Goal: Transaction & Acquisition: Purchase product/service

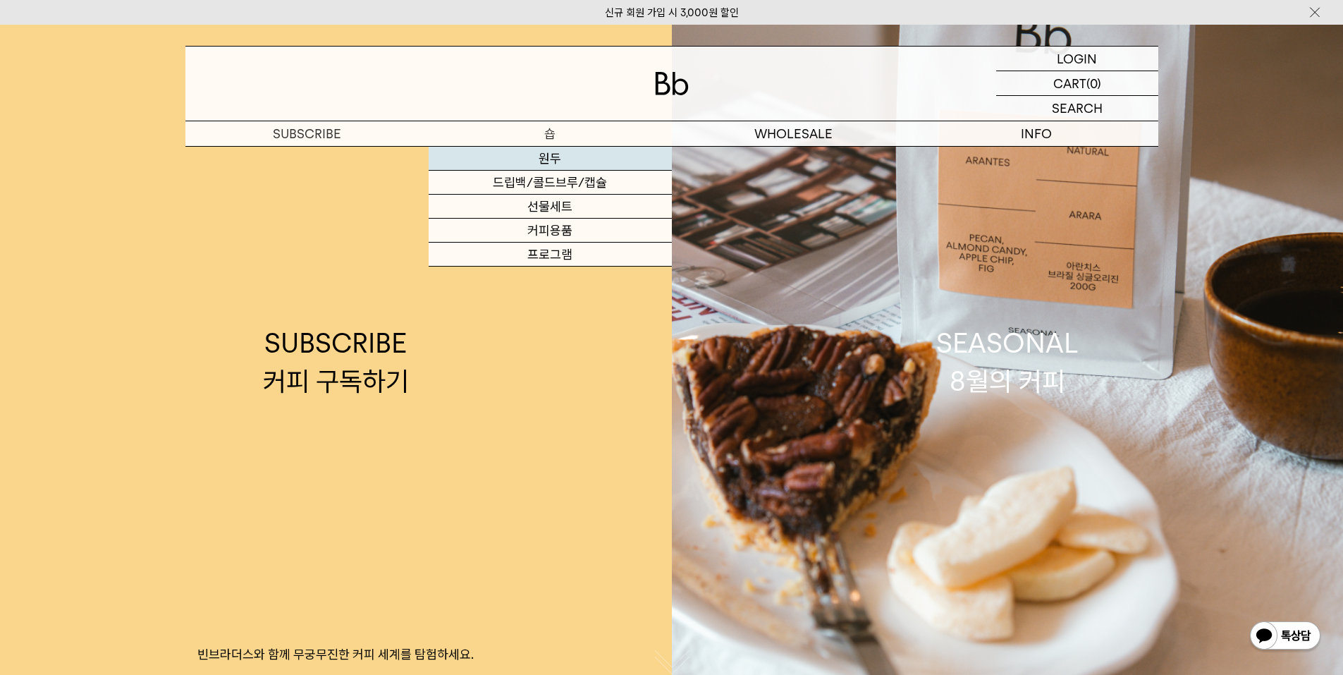
click at [561, 159] on link "원두" at bounding box center [550, 159] width 243 height 24
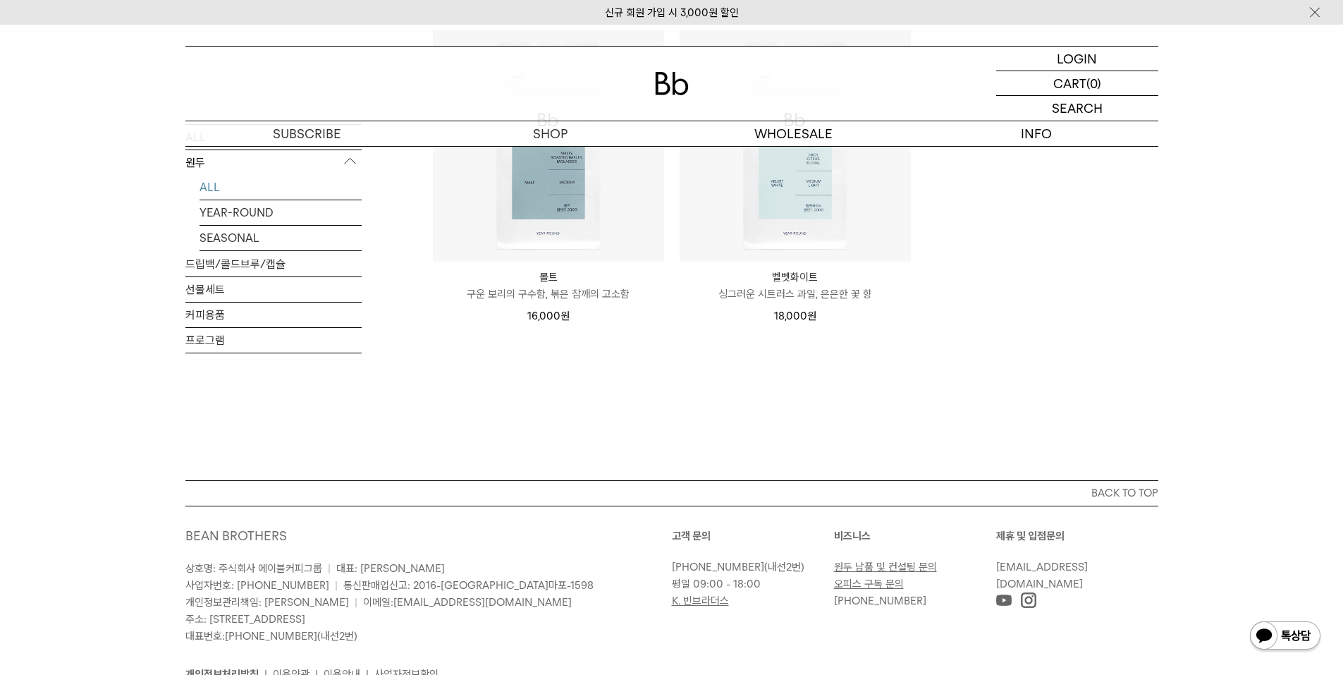
scroll to position [1198, 0]
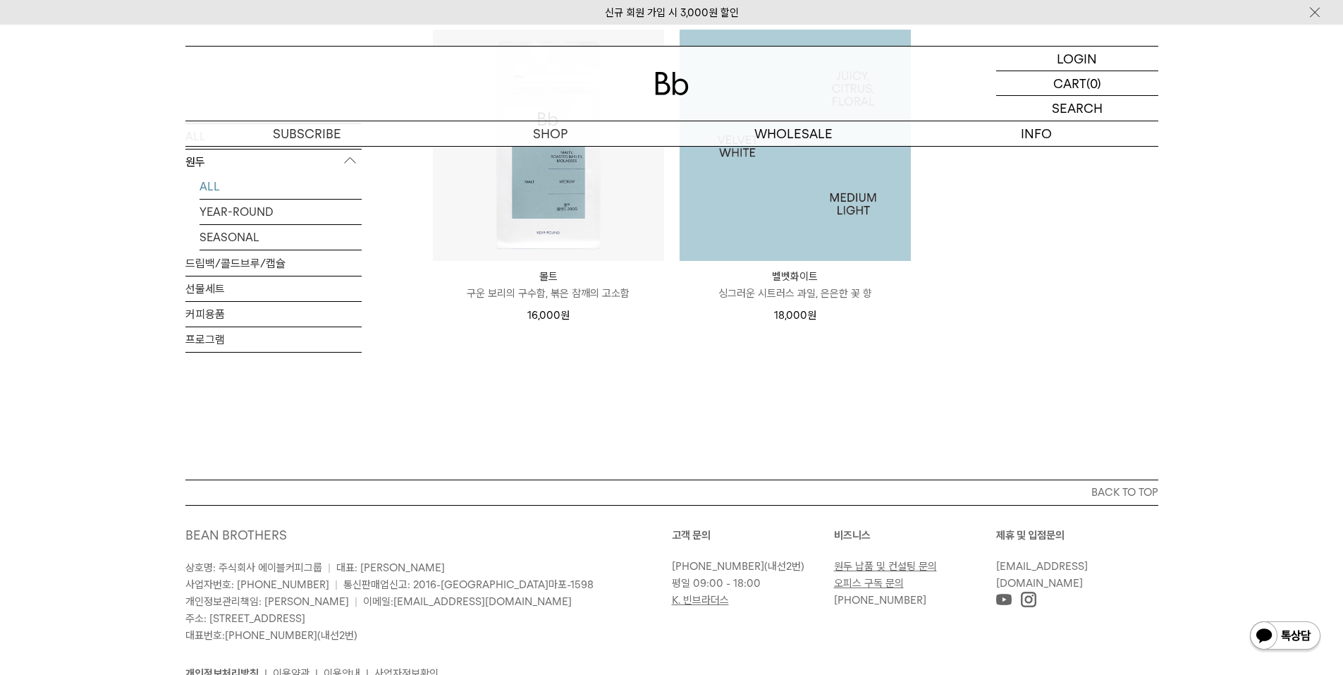
click at [780, 242] on img at bounding box center [794, 145] width 231 height 231
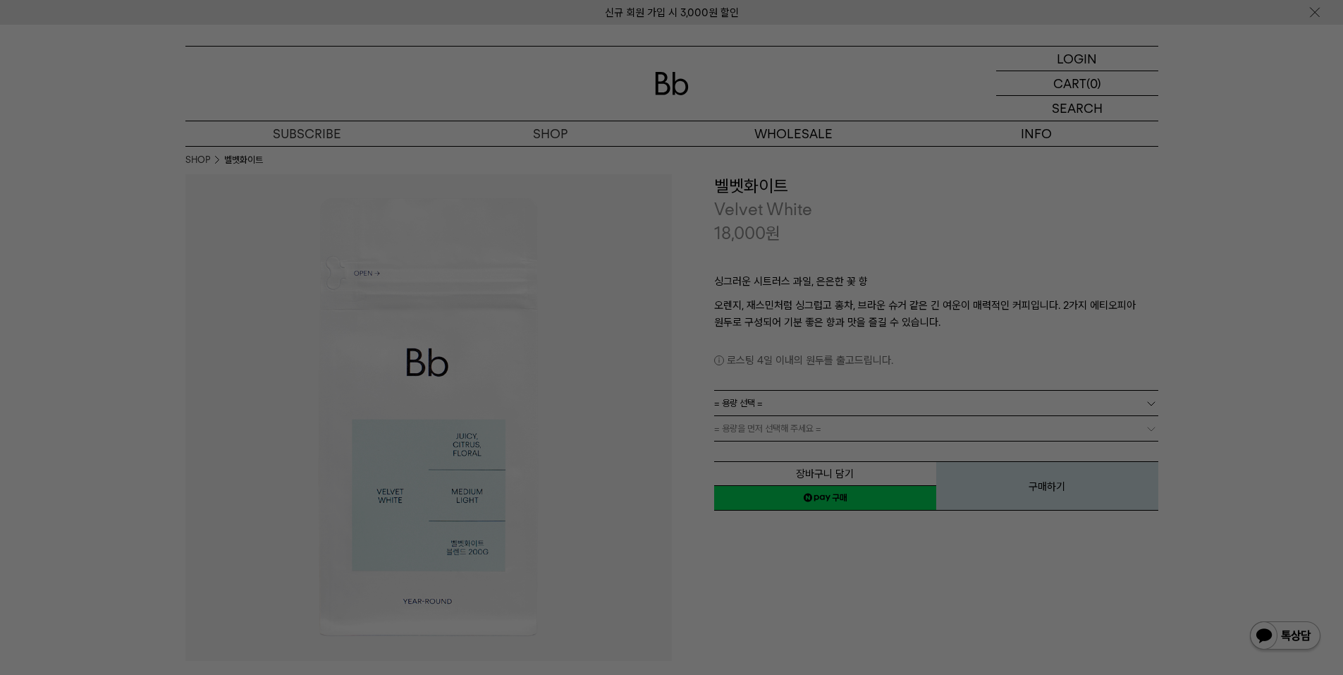
click at [964, 593] on div at bounding box center [671, 337] width 1343 height 675
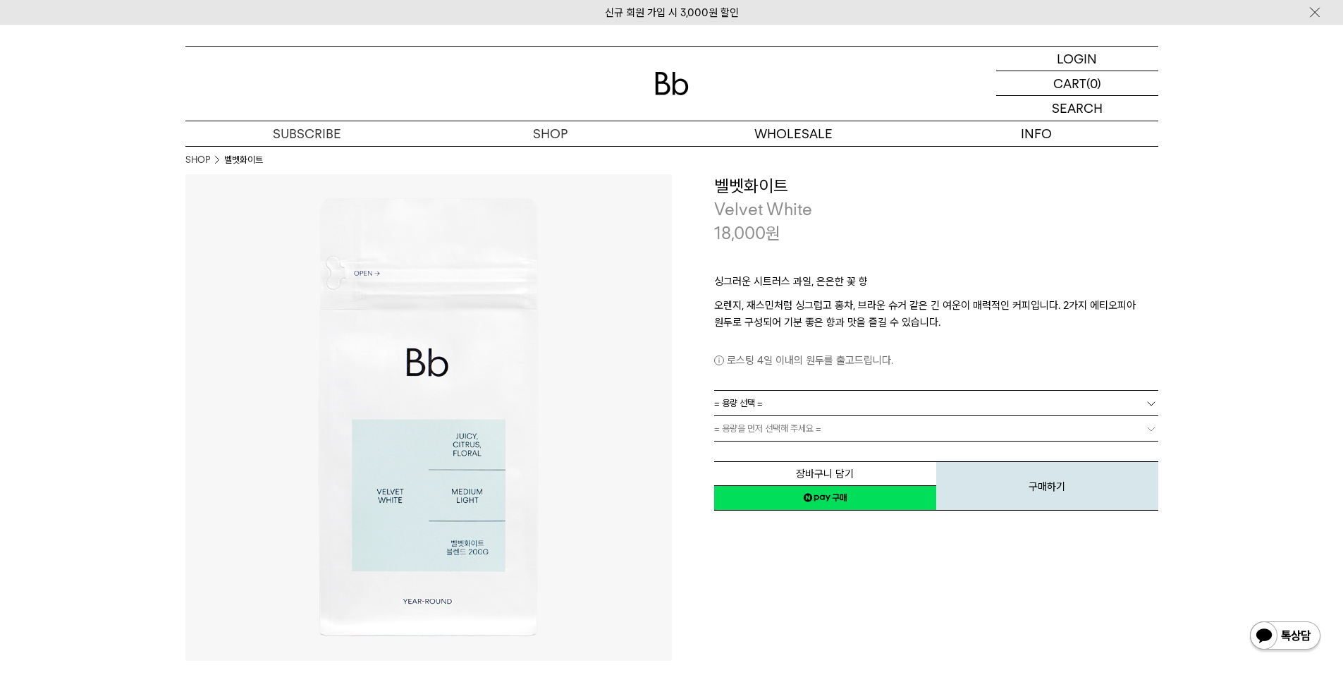
click at [811, 403] on link "= 용량 선택 =" at bounding box center [936, 402] width 444 height 25
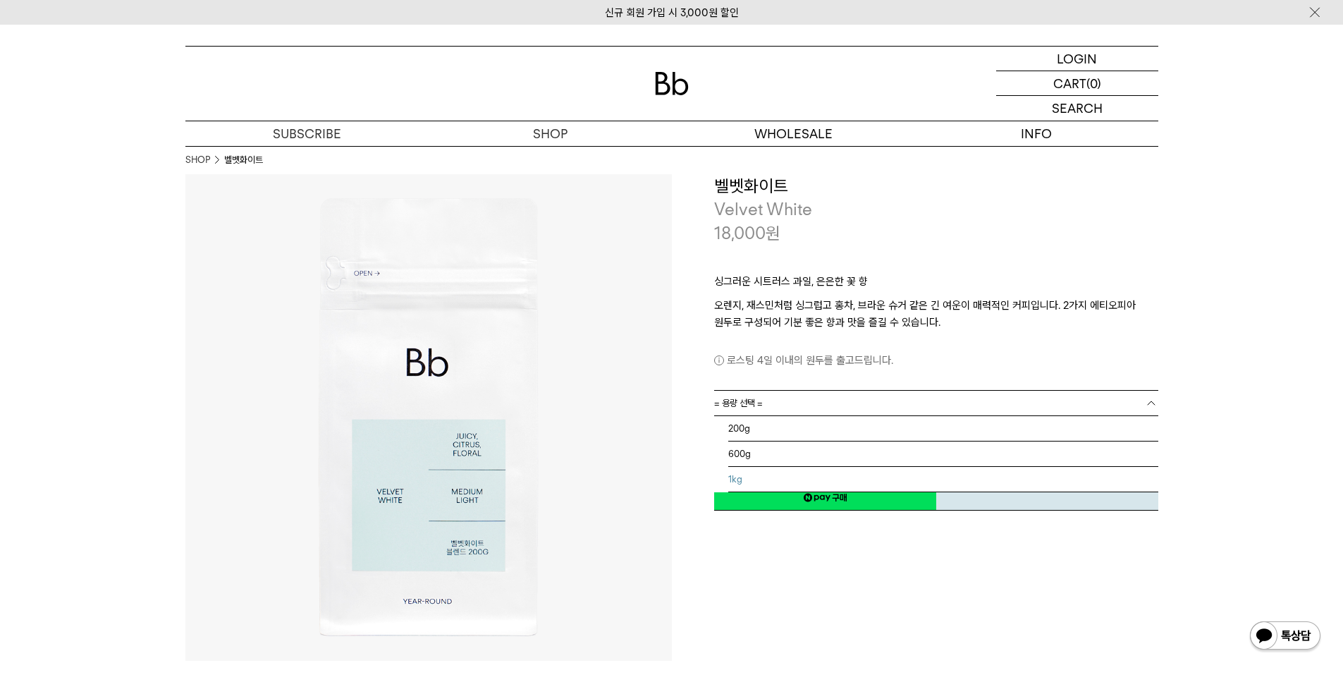
click at [804, 476] on li "1kg" at bounding box center [943, 479] width 430 height 25
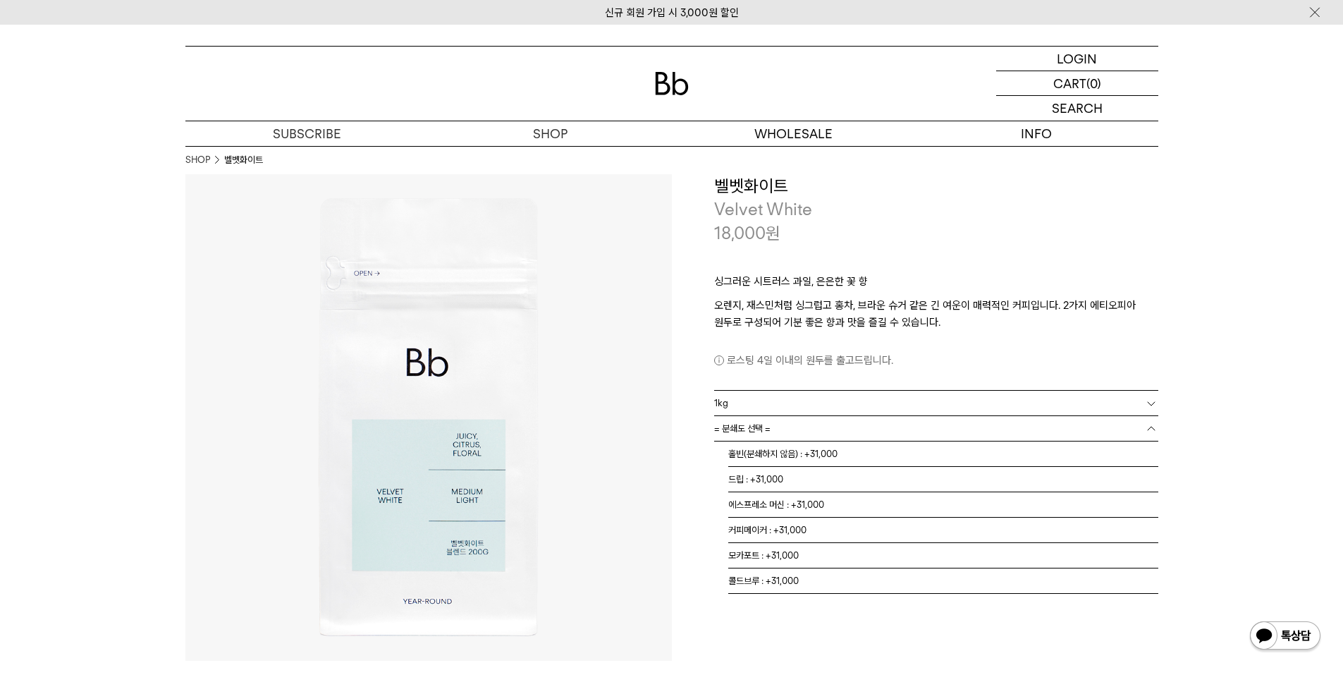
click at [806, 424] on link "= 분쇄도 선택 =" at bounding box center [936, 428] width 444 height 25
click at [811, 457] on li "홀빈(분쇄하지 않음) : +31,000" at bounding box center [943, 453] width 430 height 25
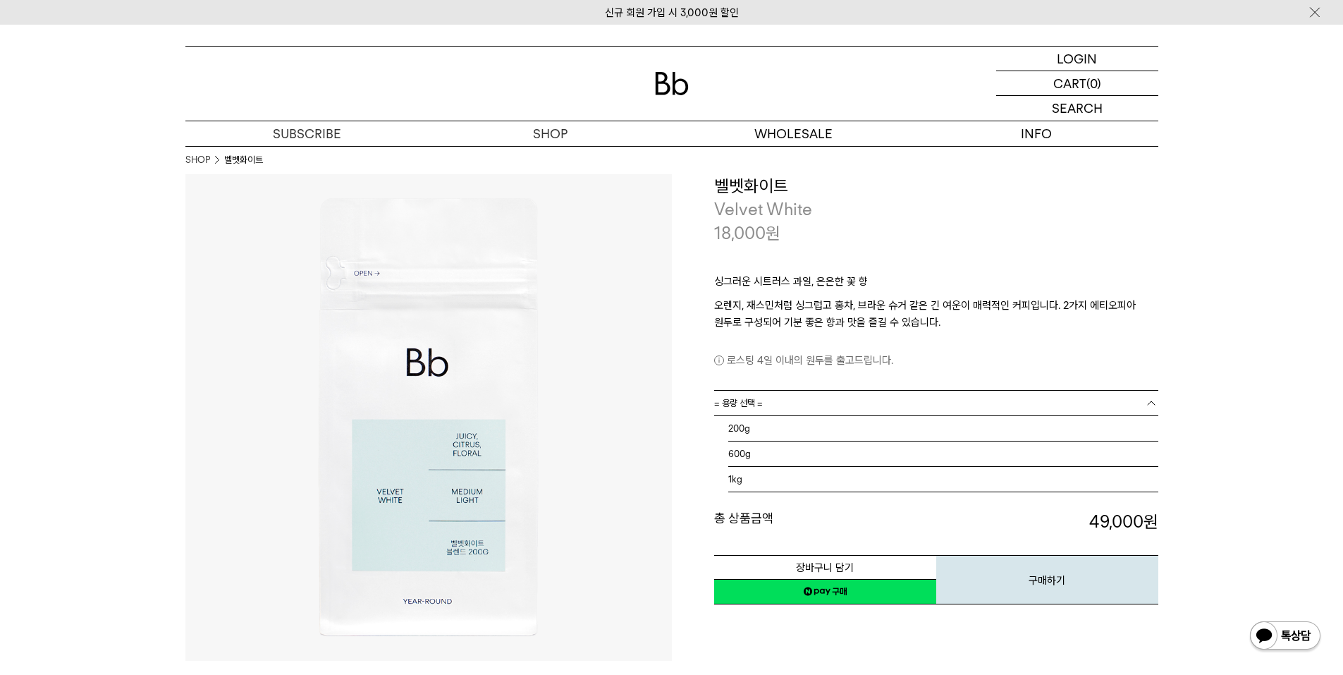
click at [880, 400] on link "= 용량 선택 =" at bounding box center [936, 402] width 444 height 25
click at [871, 452] on li "600g" at bounding box center [943, 453] width 430 height 25
click at [873, 435] on link "= 분쇄도 선택 =" at bounding box center [936, 428] width 444 height 25
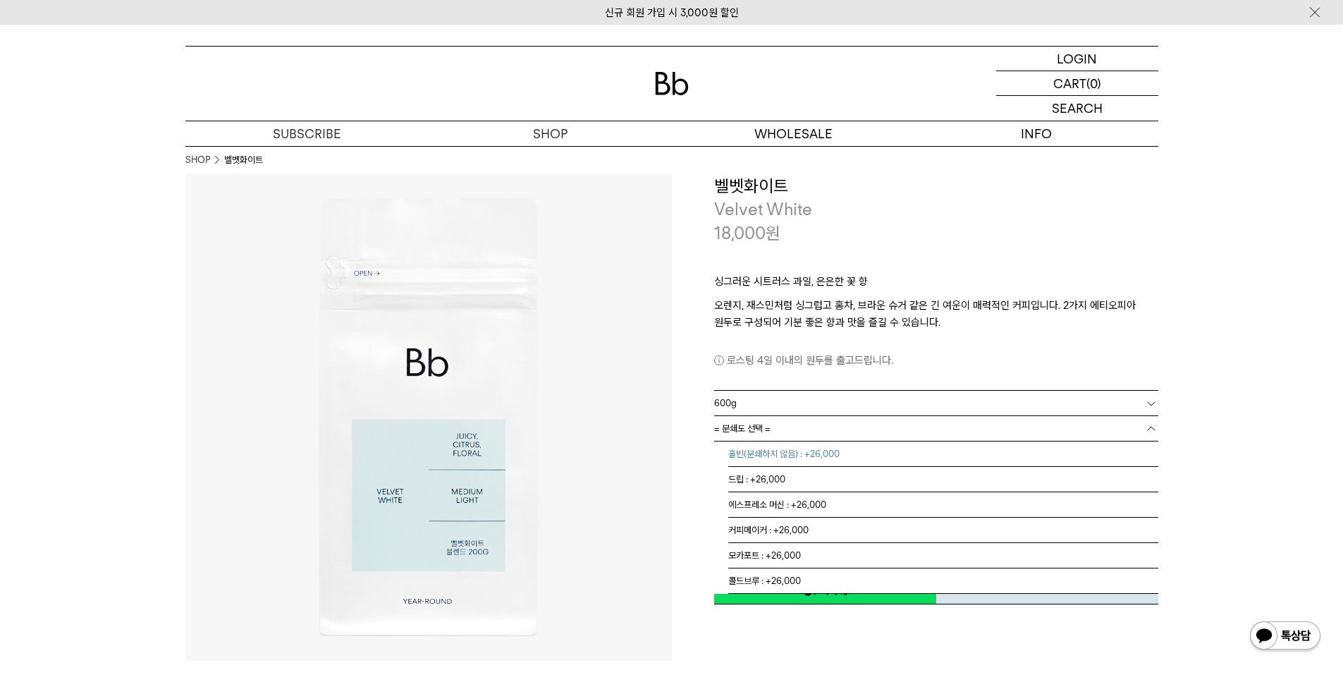
click at [868, 446] on li "홀빈(분쇄하지 않음) : +26,000" at bounding box center [943, 453] width 430 height 25
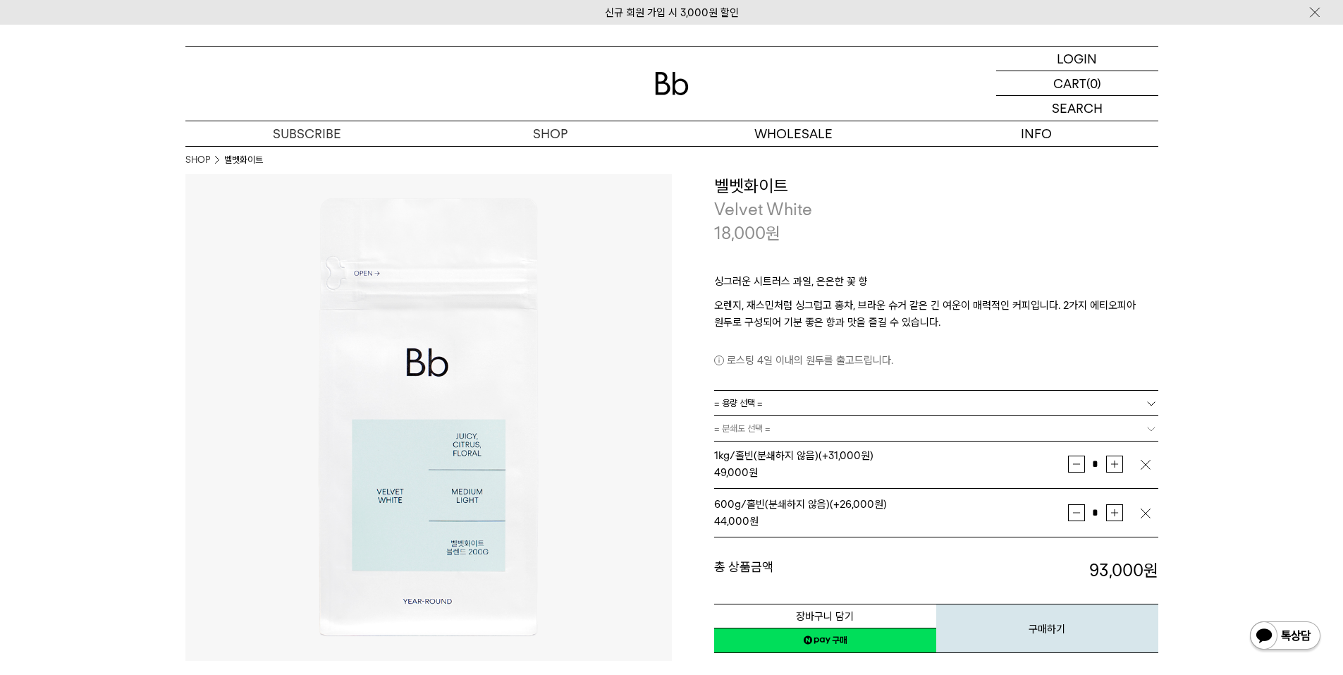
click at [1148, 515] on img "button" at bounding box center [1145, 513] width 14 height 14
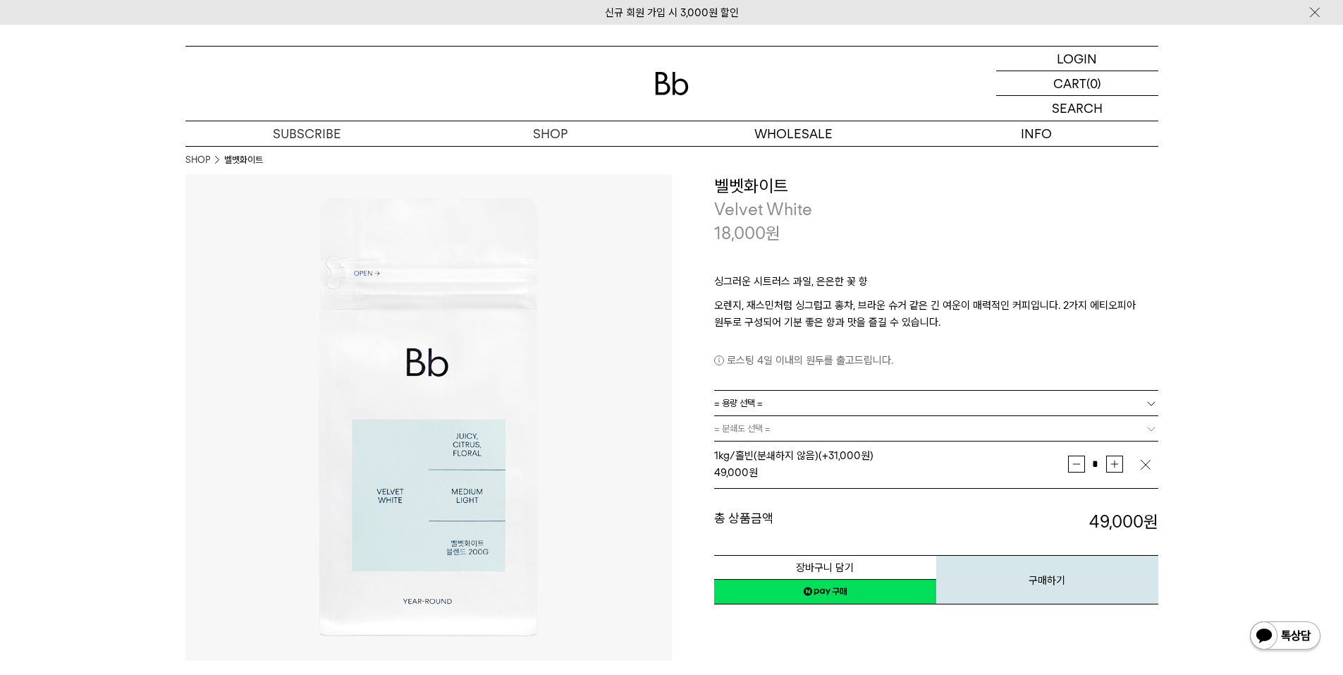
click at [857, 591] on link "네이버페이 구매하기" at bounding box center [825, 591] width 222 height 25
